Goal: Task Accomplishment & Management: Manage account settings

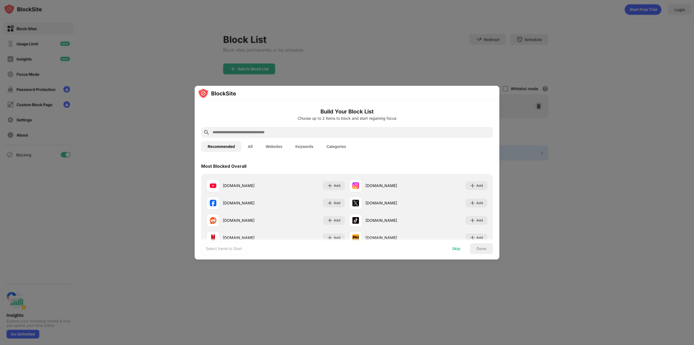
click at [457, 249] on div "Skip" at bounding box center [456, 248] width 8 height 4
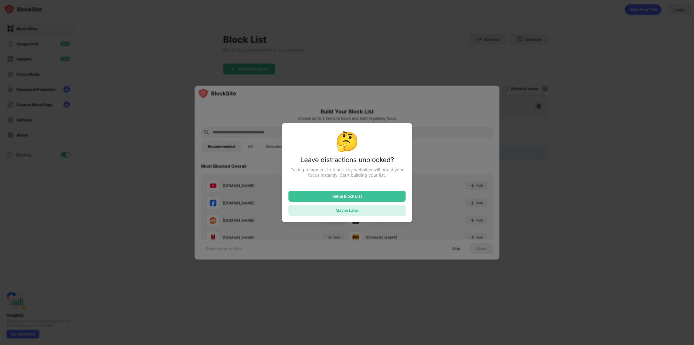
click at [352, 215] on div "Maybe Later" at bounding box center [347, 210] width 117 height 11
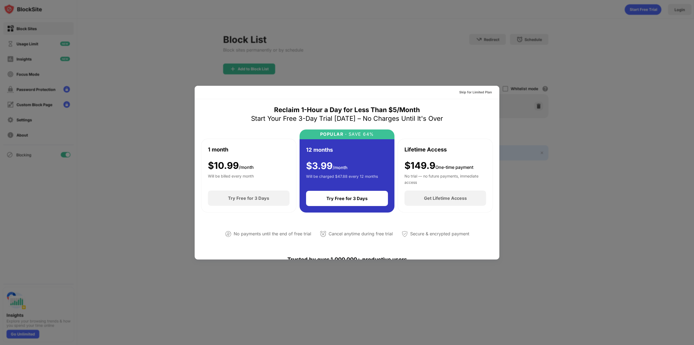
click at [628, 193] on div at bounding box center [347, 172] width 694 height 345
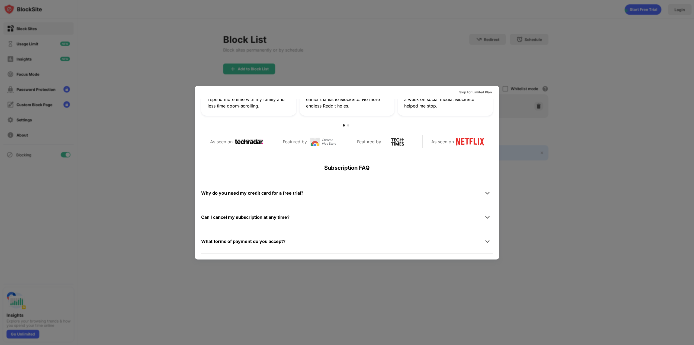
scroll to position [215, 0]
click at [463, 91] on div "Skip for Limited Plan" at bounding box center [475, 91] width 33 height 5
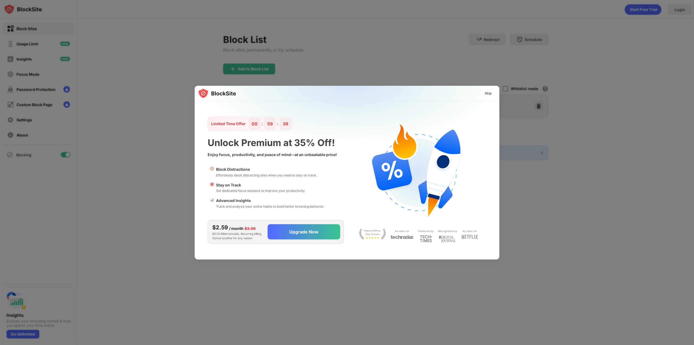
scroll to position [0, 0]
click at [492, 93] on div "Skip" at bounding box center [489, 93] width 16 height 9
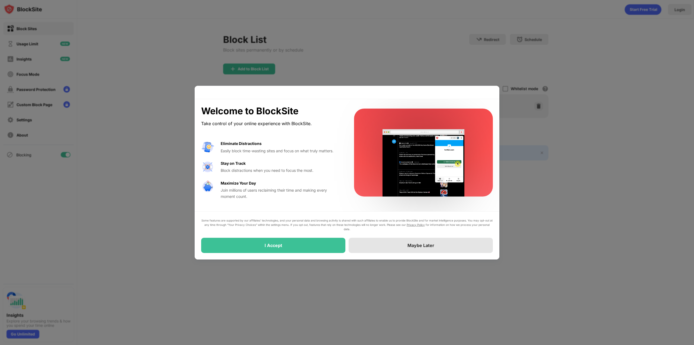
click at [400, 247] on div "Maybe Later" at bounding box center [421, 245] width 144 height 15
